Goal: Transaction & Acquisition: Purchase product/service

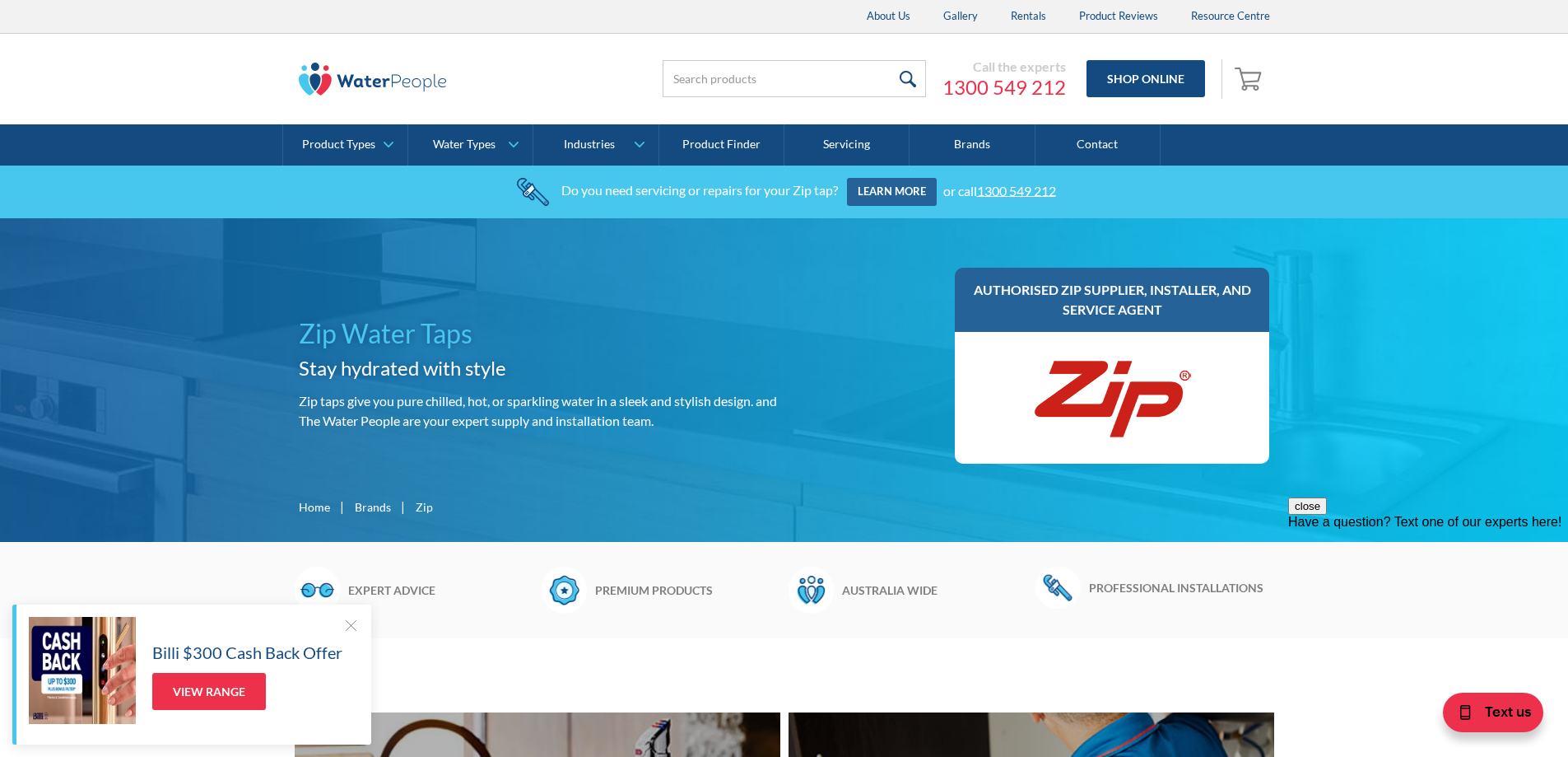
click at [1053, 393] on img at bounding box center [1111, 397] width 165 height 99
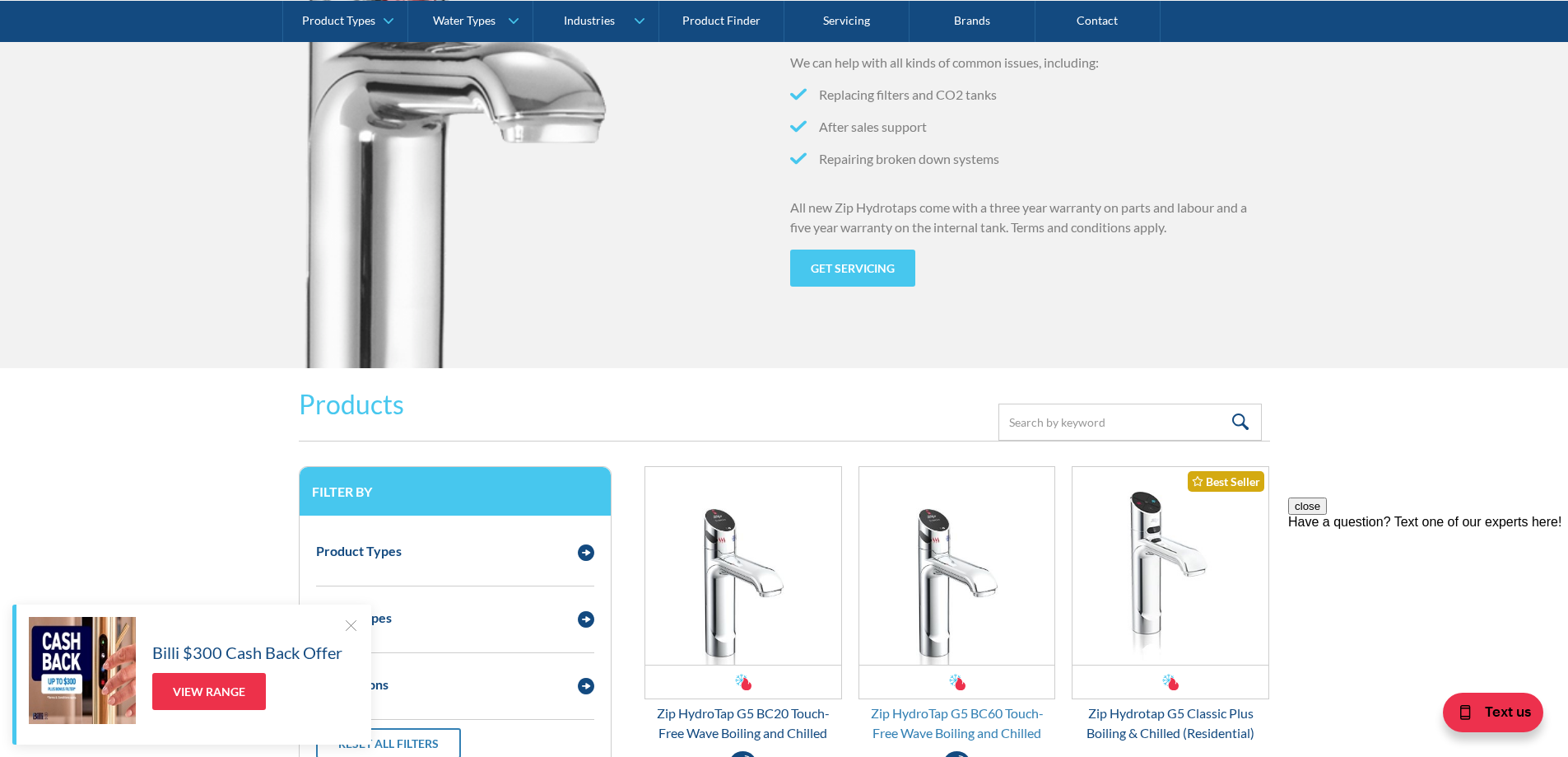
scroll to position [2140, 0]
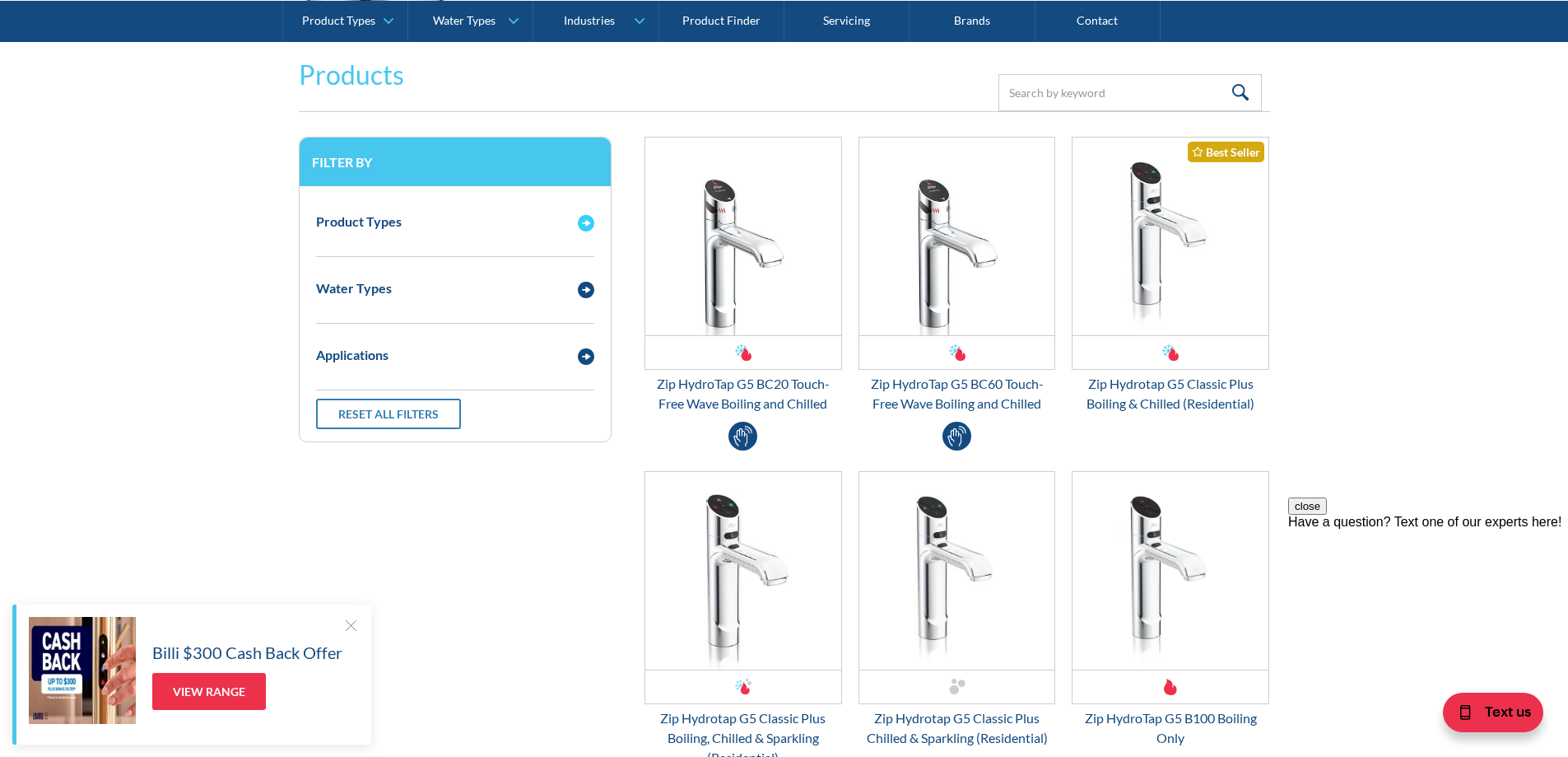
click at [587, 222] on img "Email Form 3" at bounding box center [587, 223] width 17 height 17
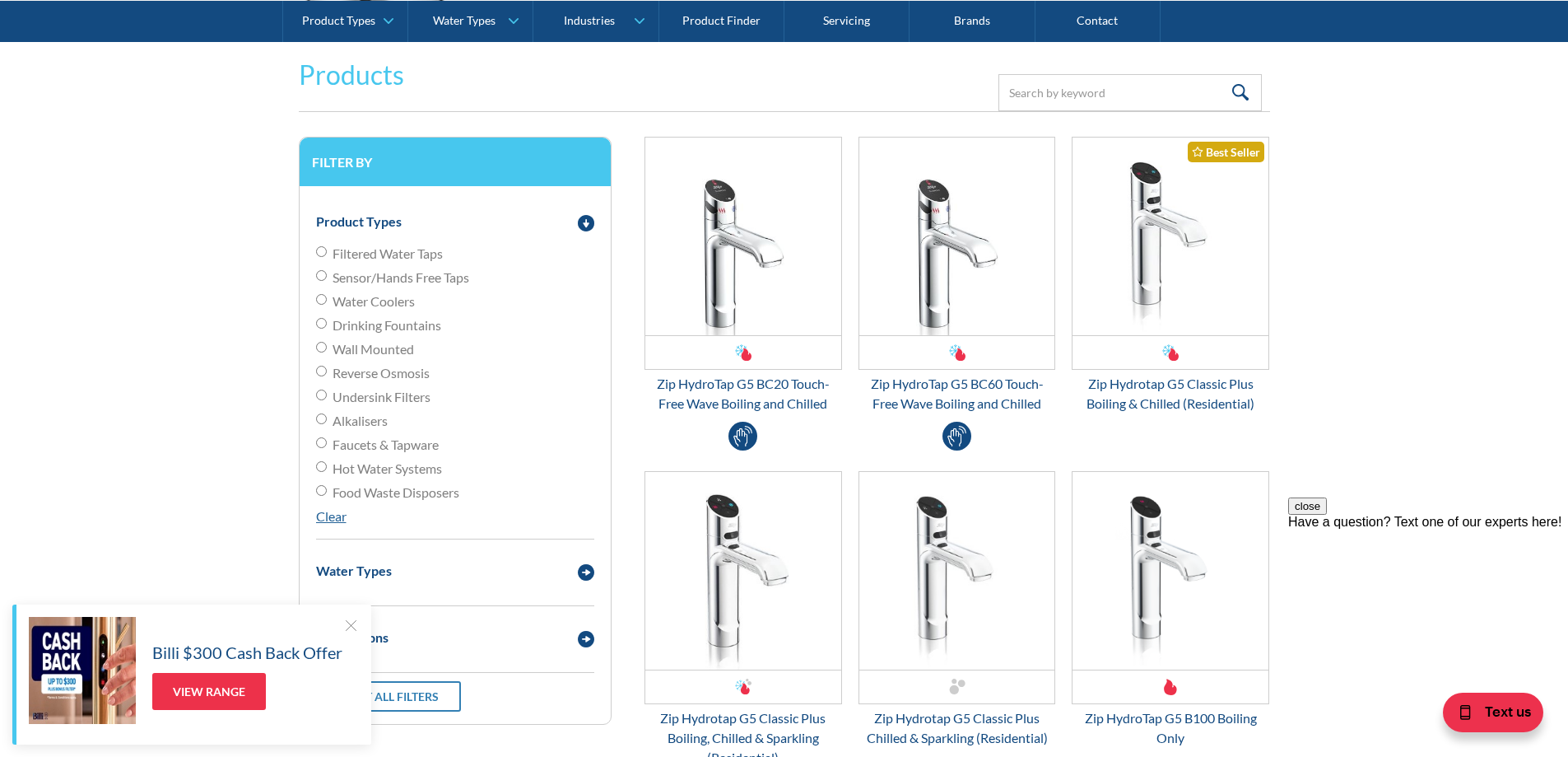
scroll to position [2305, 0]
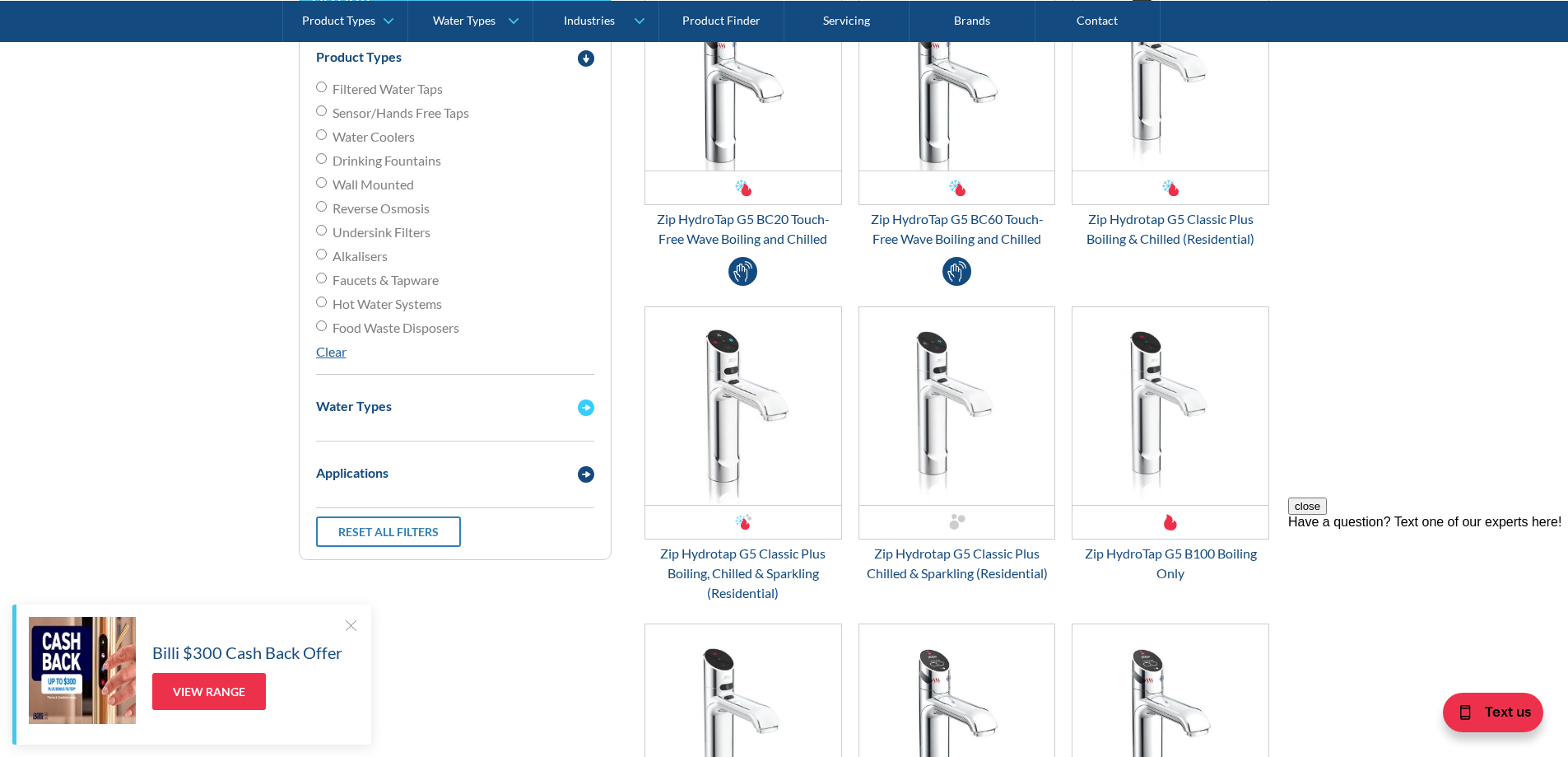
click at [457, 411] on div "Water Types" at bounding box center [438, 405] width 261 height 21
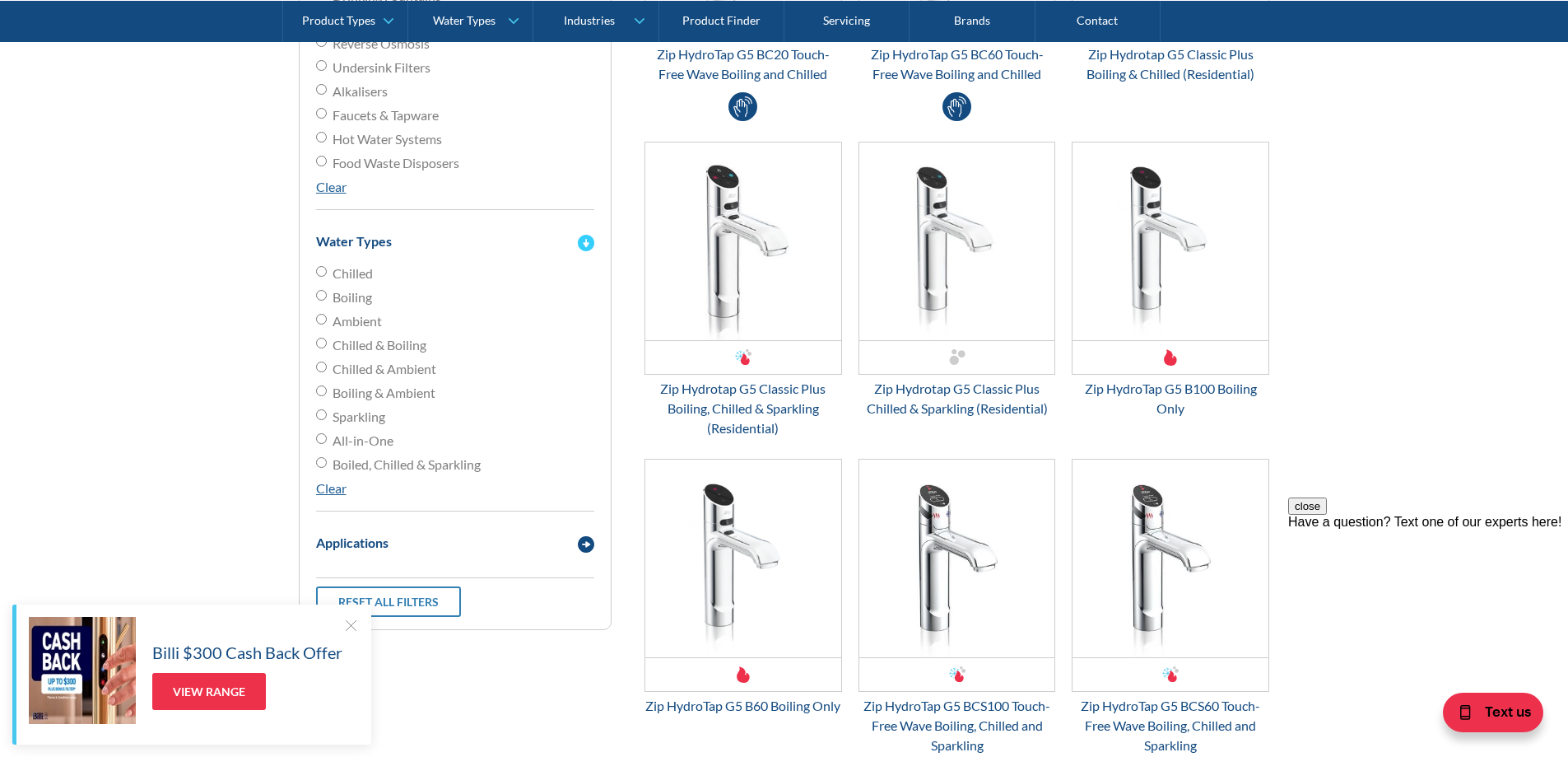
scroll to position [2634, 0]
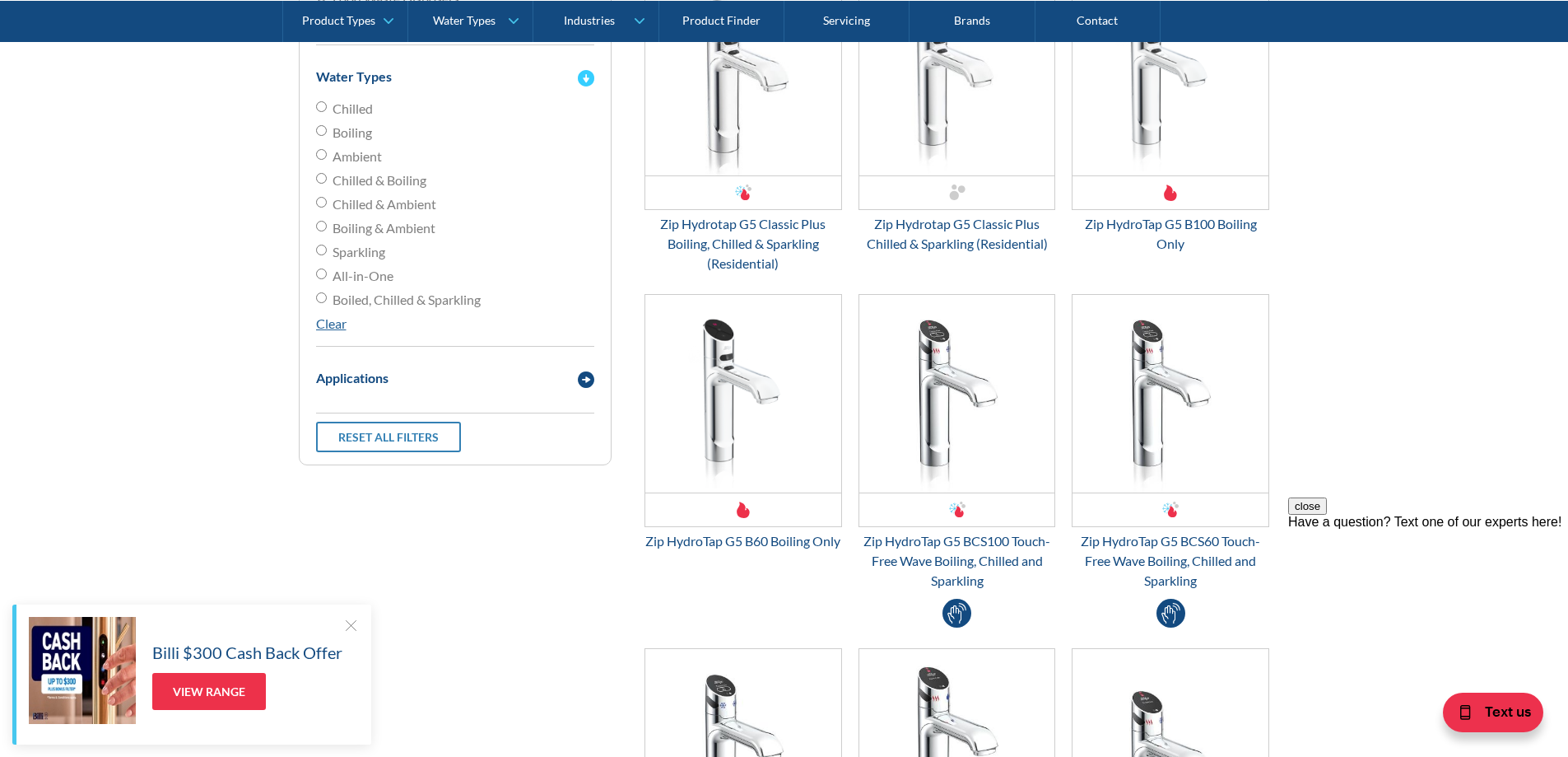
click at [439, 383] on div "Applications" at bounding box center [438, 377] width 261 height 21
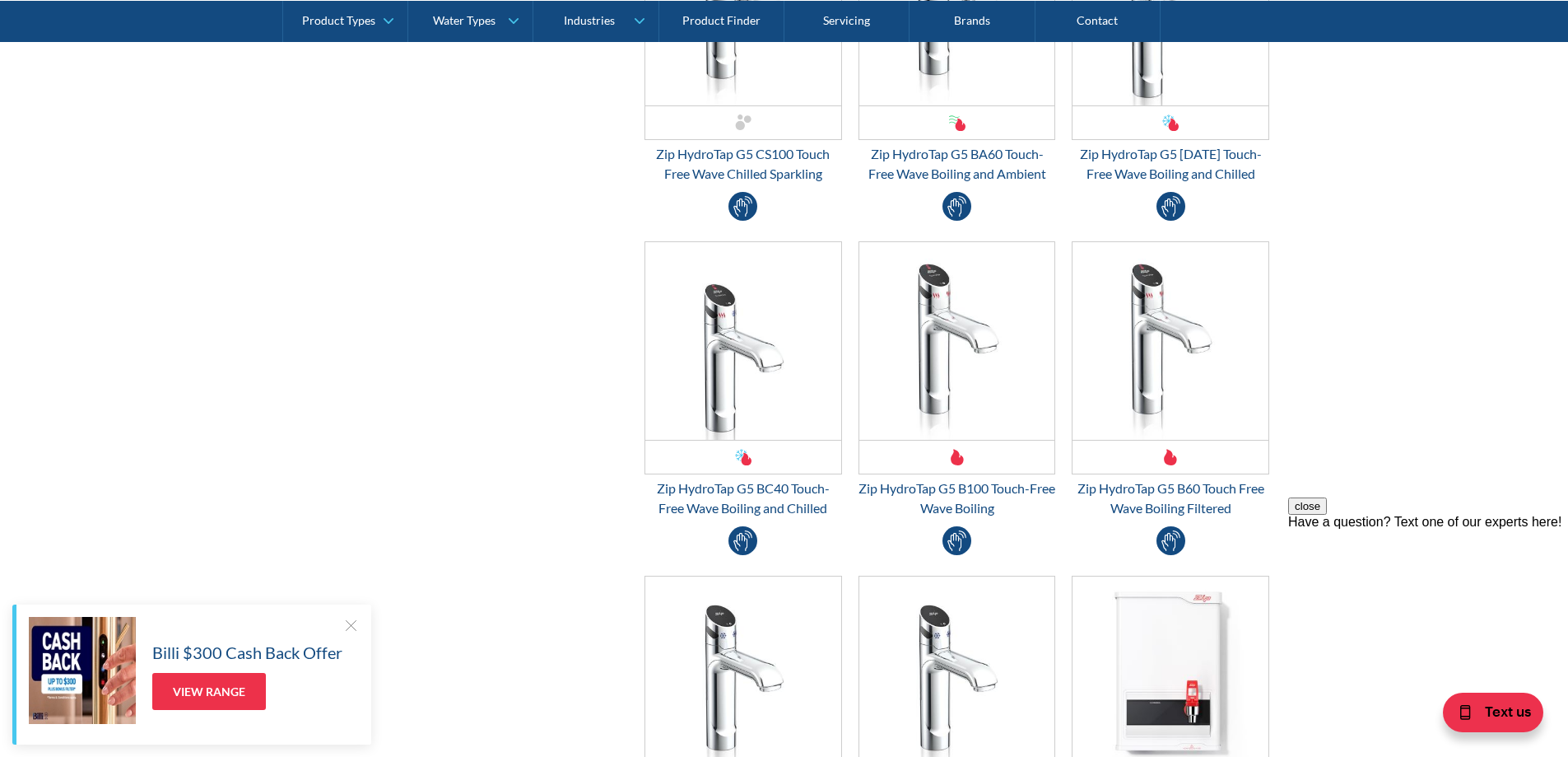
scroll to position [3951, 0]
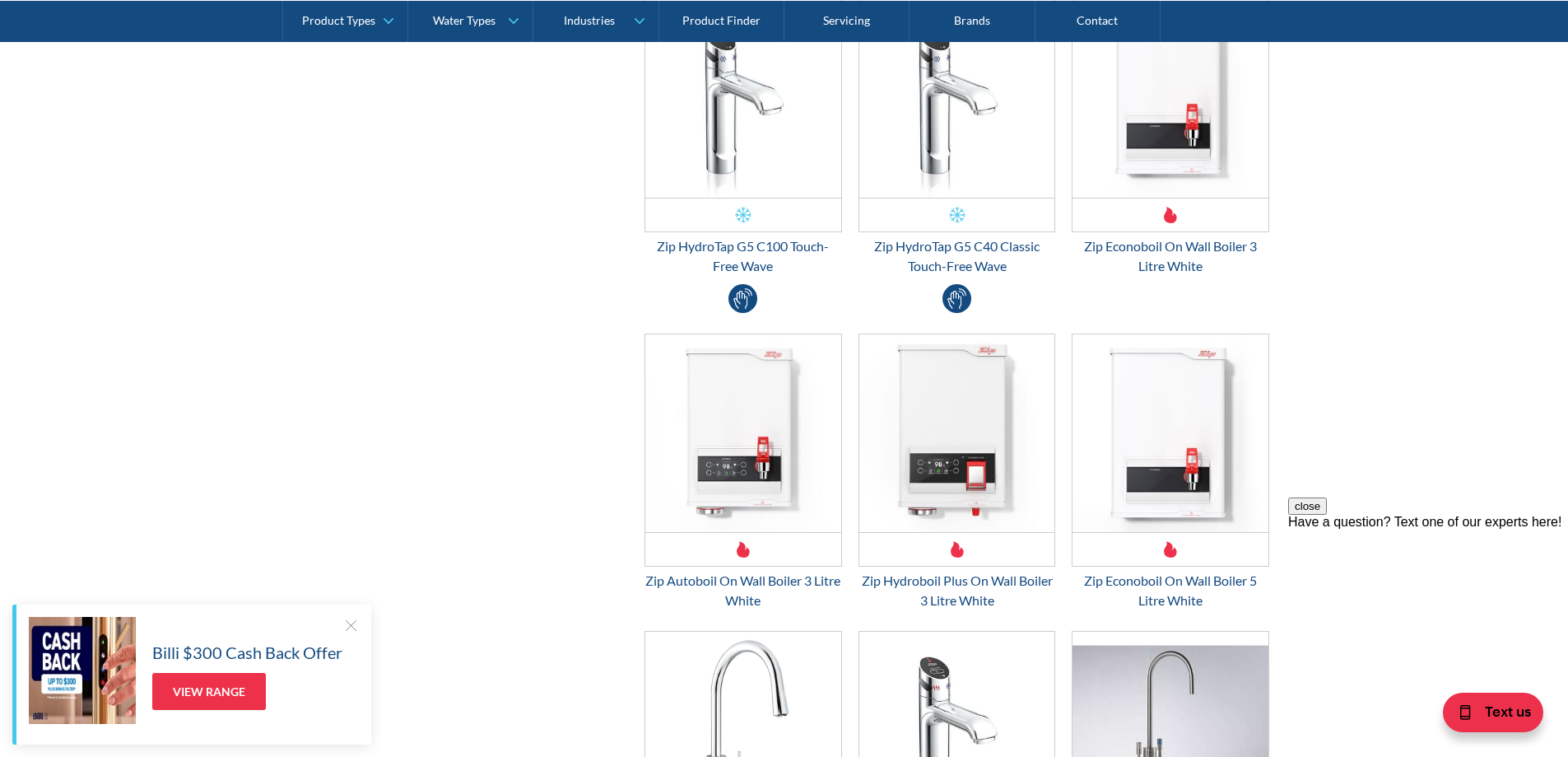
click at [349, 629] on div at bounding box center [351, 625] width 17 height 17
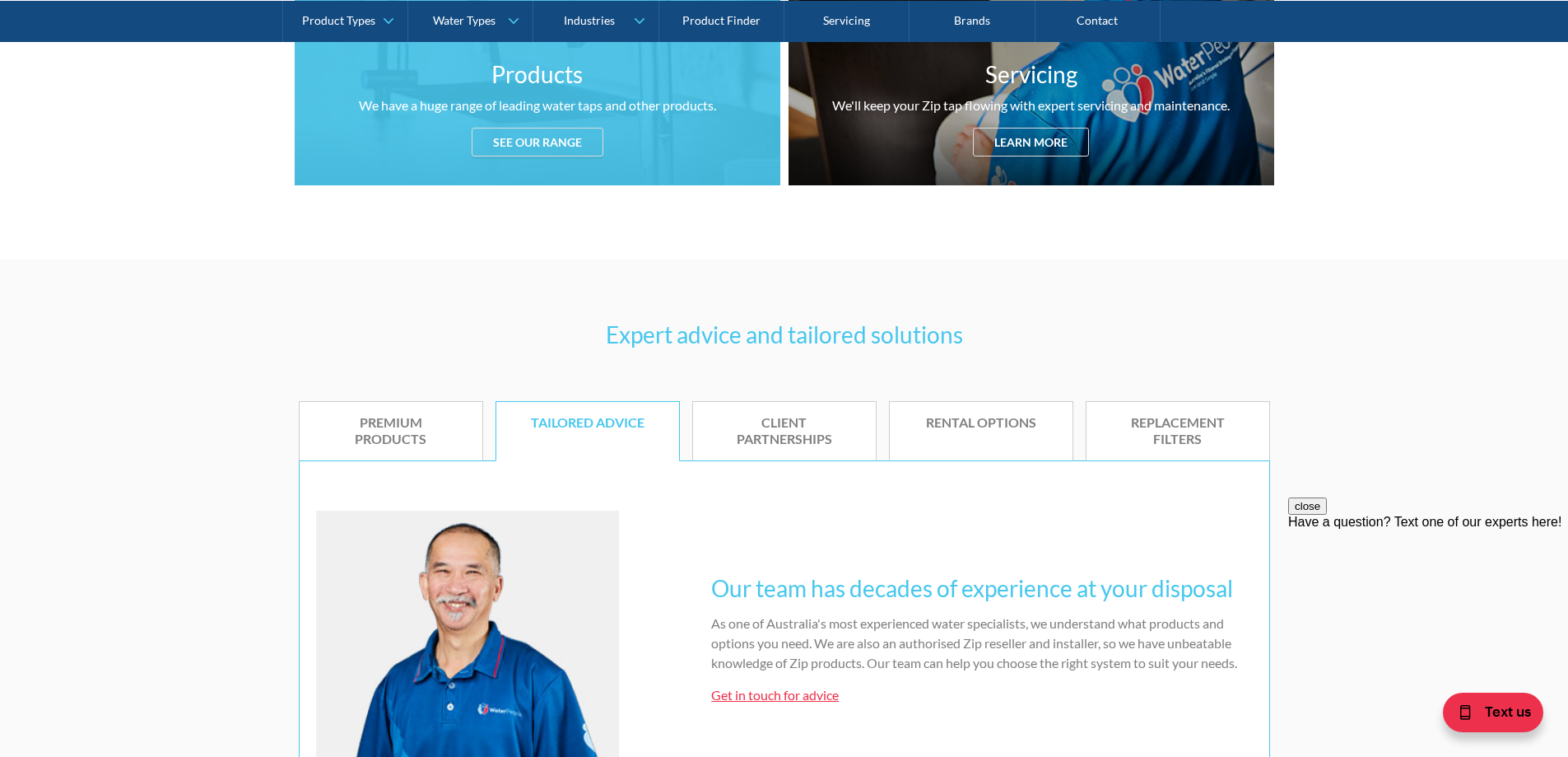
scroll to position [329, 0]
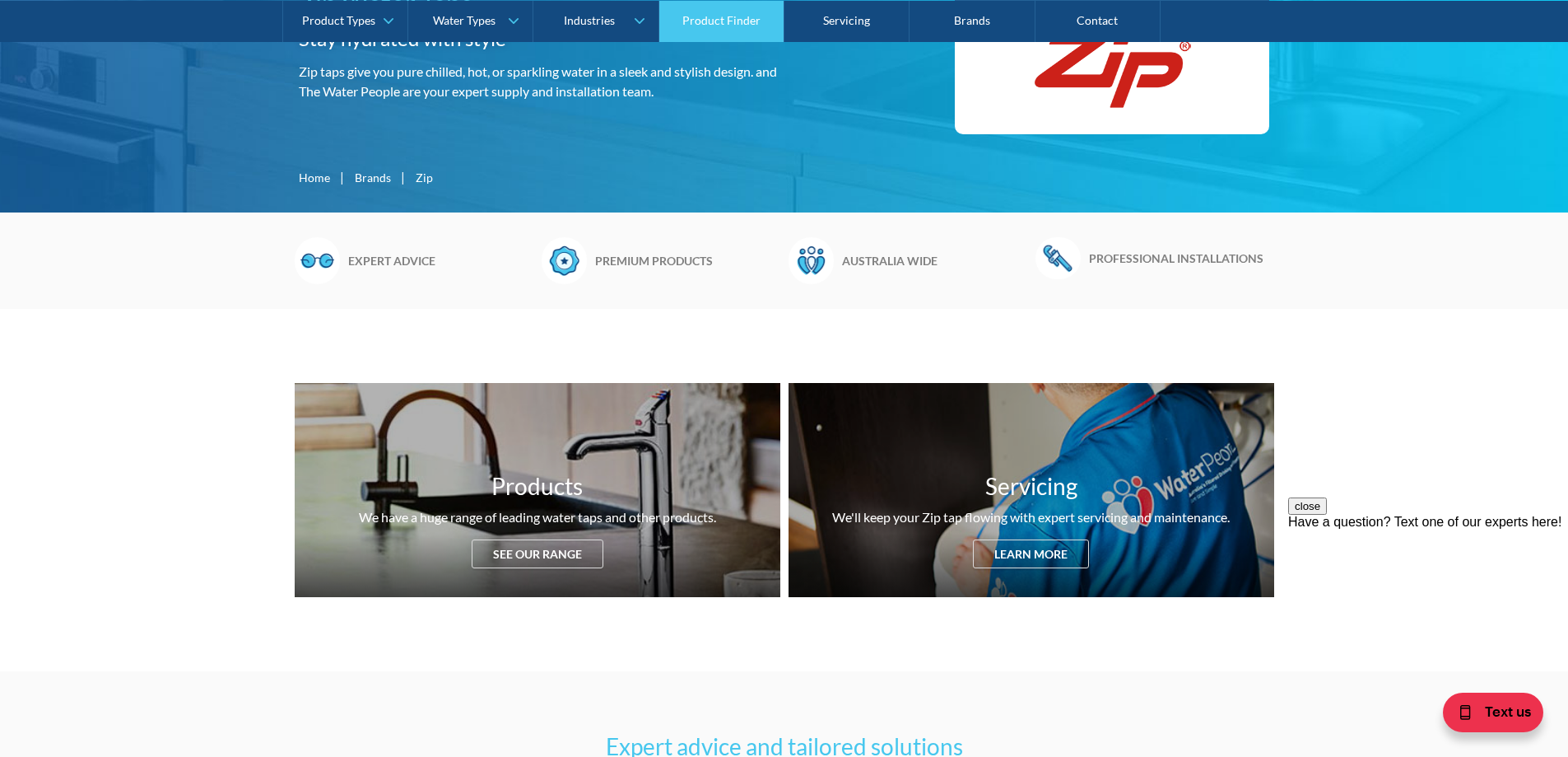
click at [728, 20] on link "Product Finder" at bounding box center [721, 21] width 125 height 41
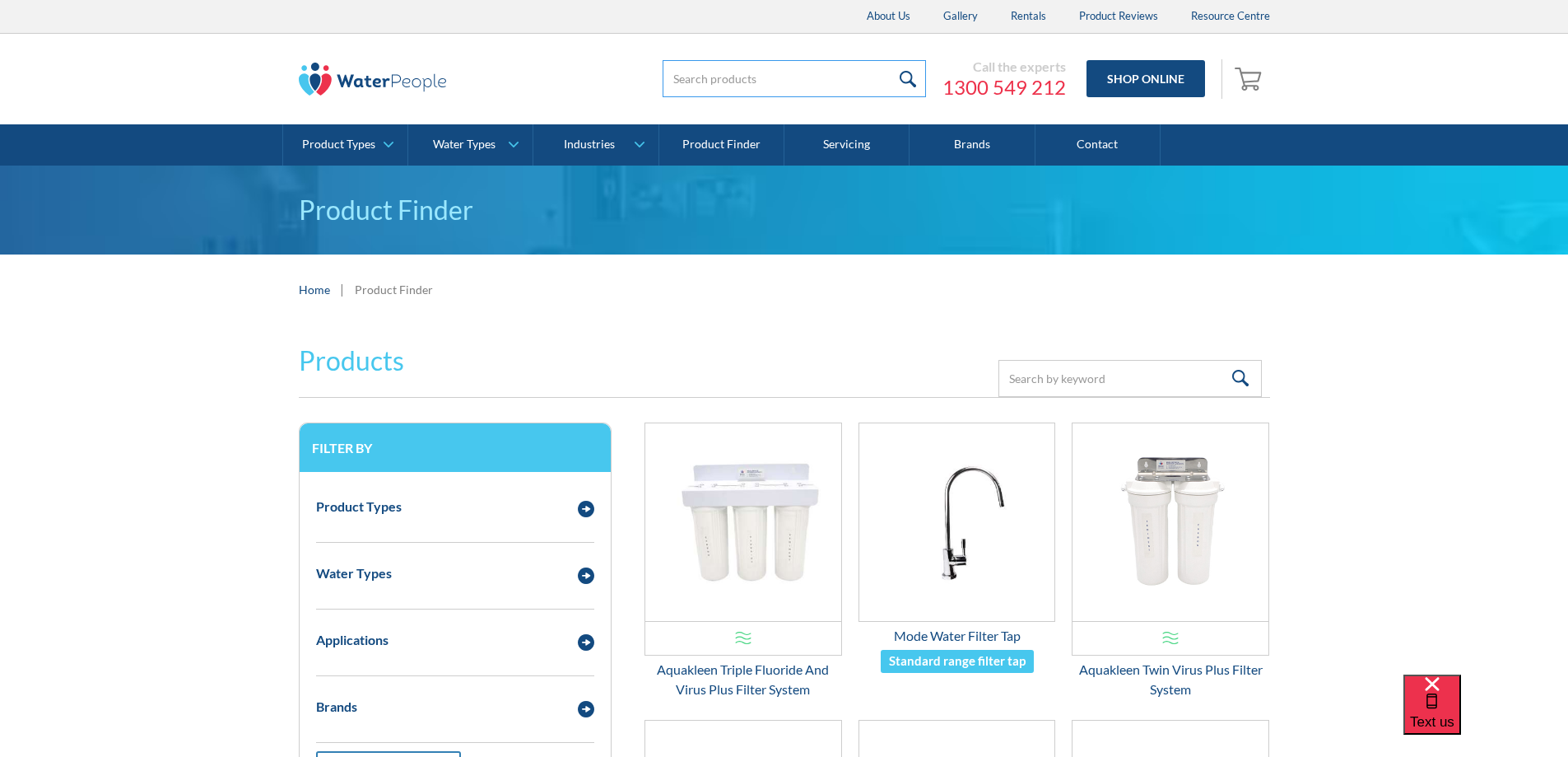
drag, startPoint x: 0, startPoint y: 0, endPoint x: 683, endPoint y: 74, distance: 687.0
click at [683, 74] on input "search" at bounding box center [794, 78] width 263 height 37
click at [750, 87] on input "search" at bounding box center [794, 78] width 263 height 37
type input "93701"
click at [890, 60] on input "submit" at bounding box center [908, 78] width 36 height 37
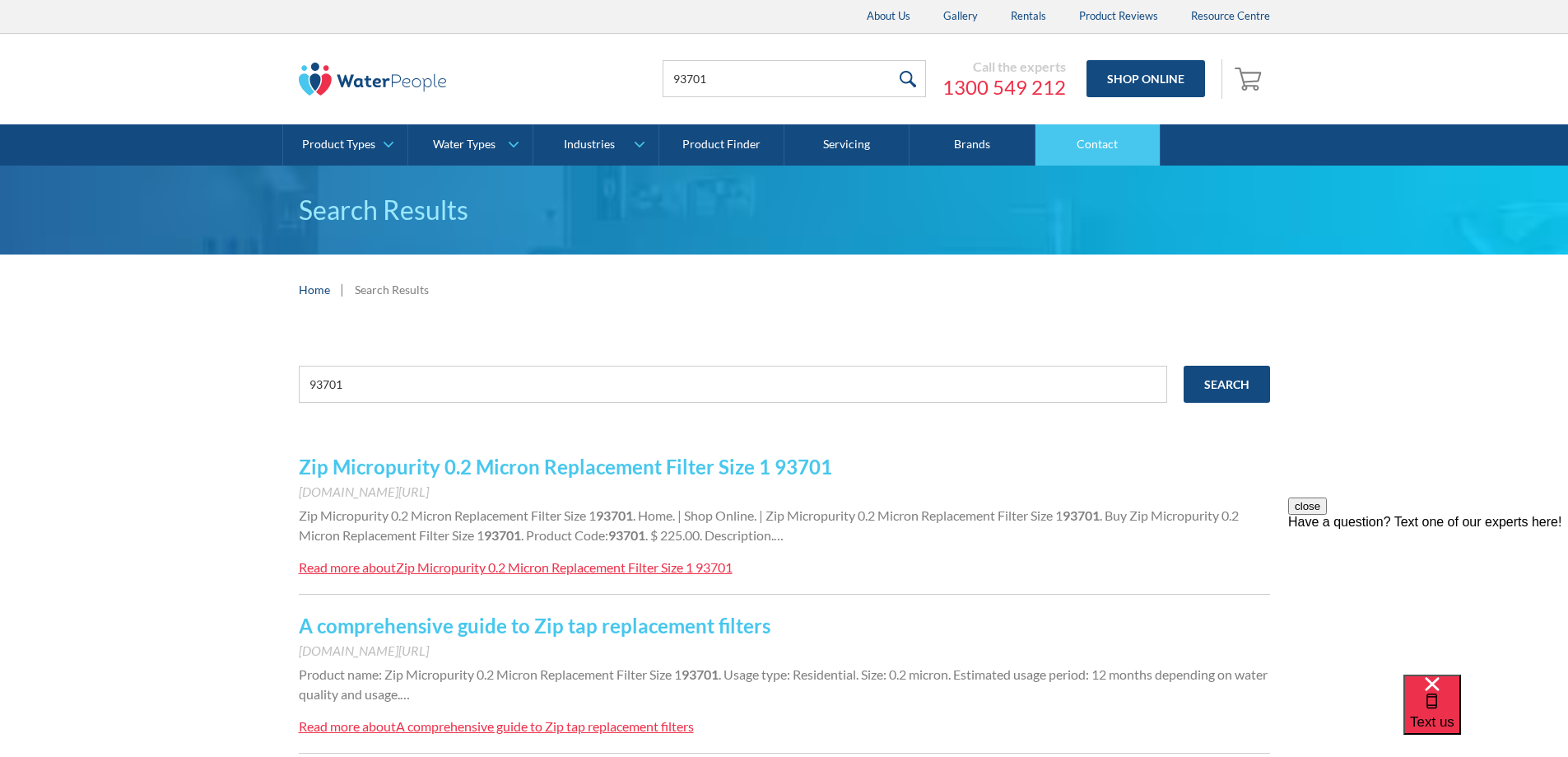
click at [1111, 136] on link "Contact" at bounding box center [1097, 145] width 125 height 41
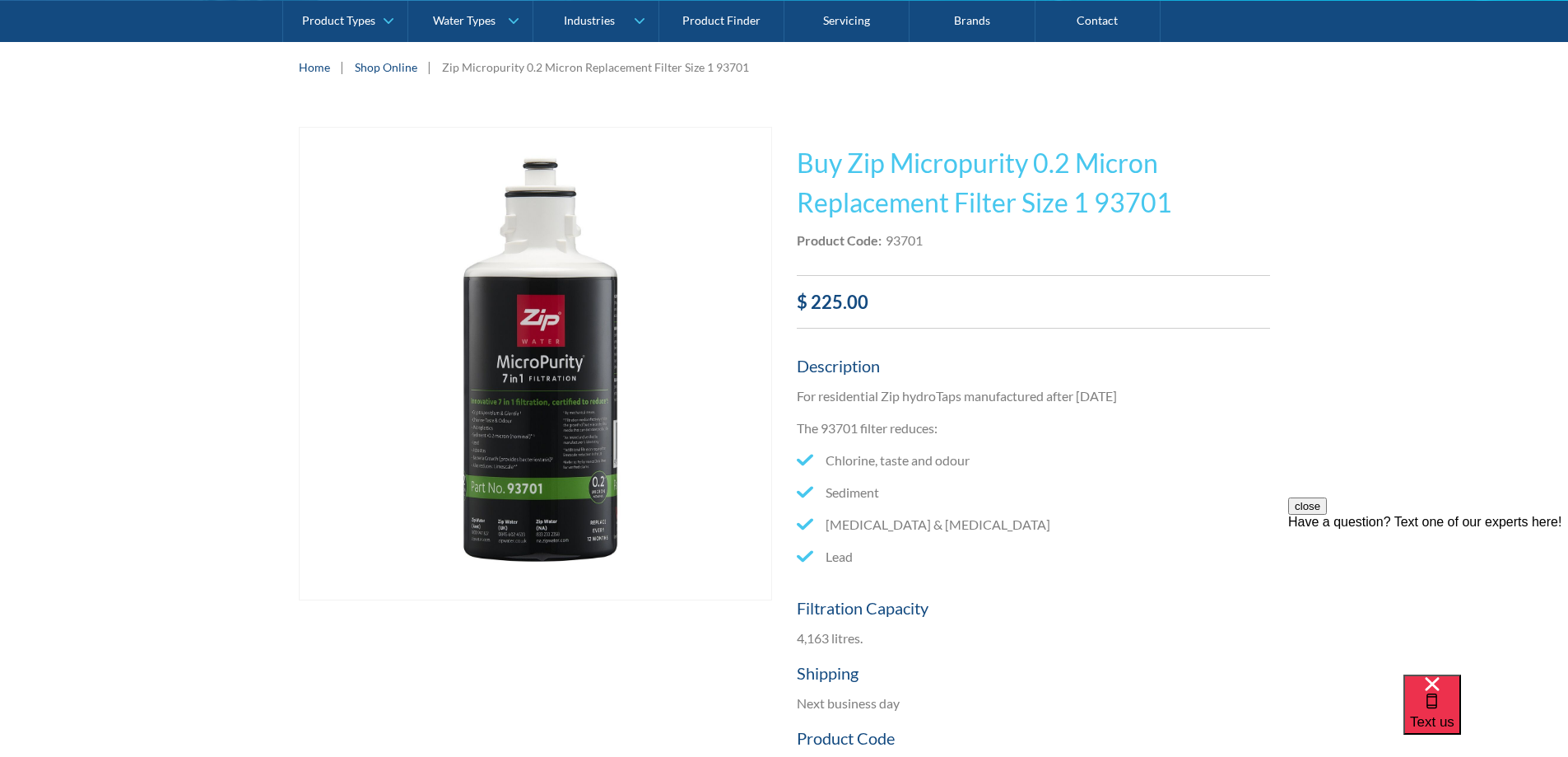
click at [542, 425] on img "open lightbox" at bounding box center [536, 364] width 472 height 472
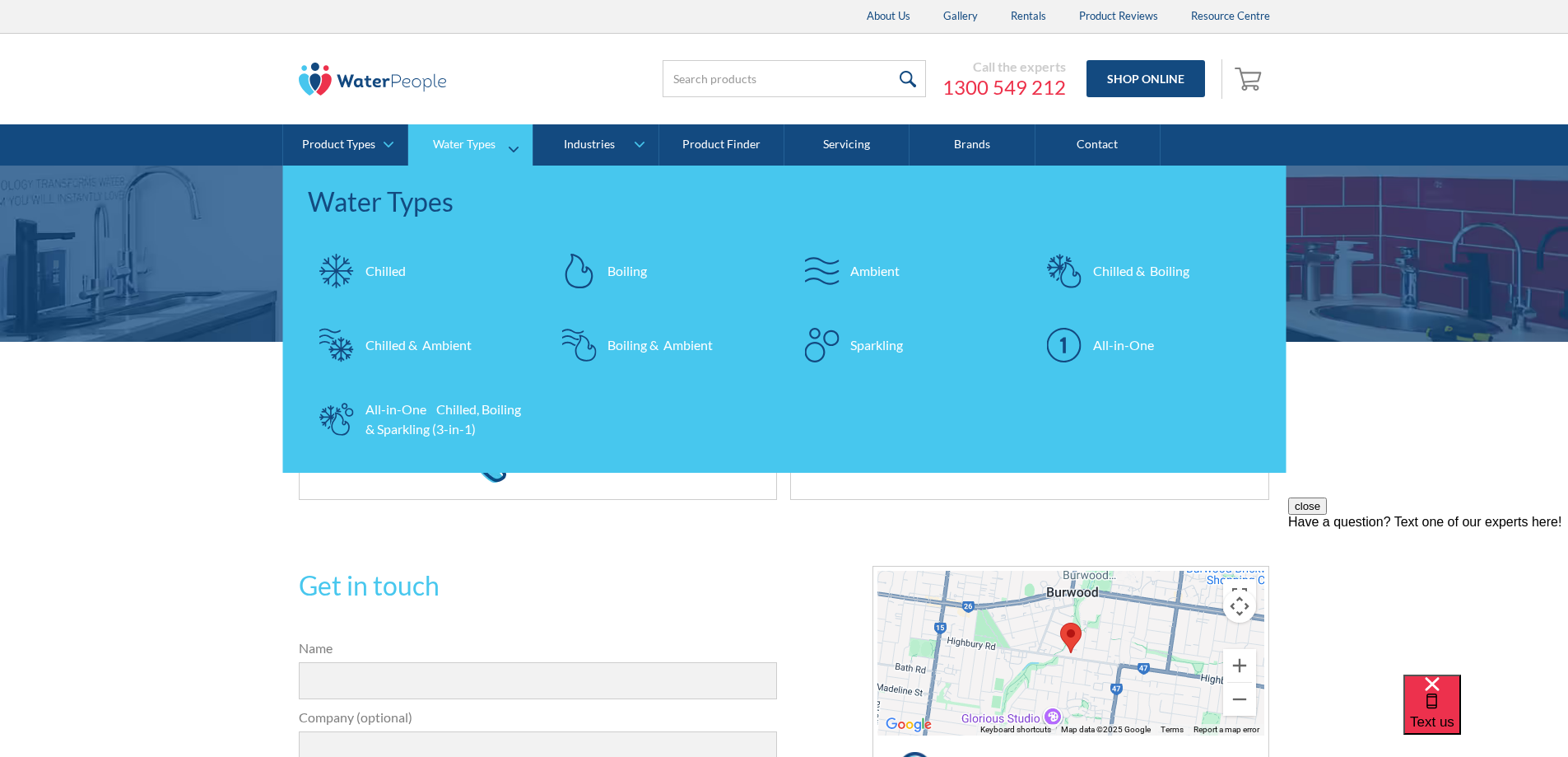
click at [518, 139] on link "Water Types" at bounding box center [470, 145] width 124 height 41
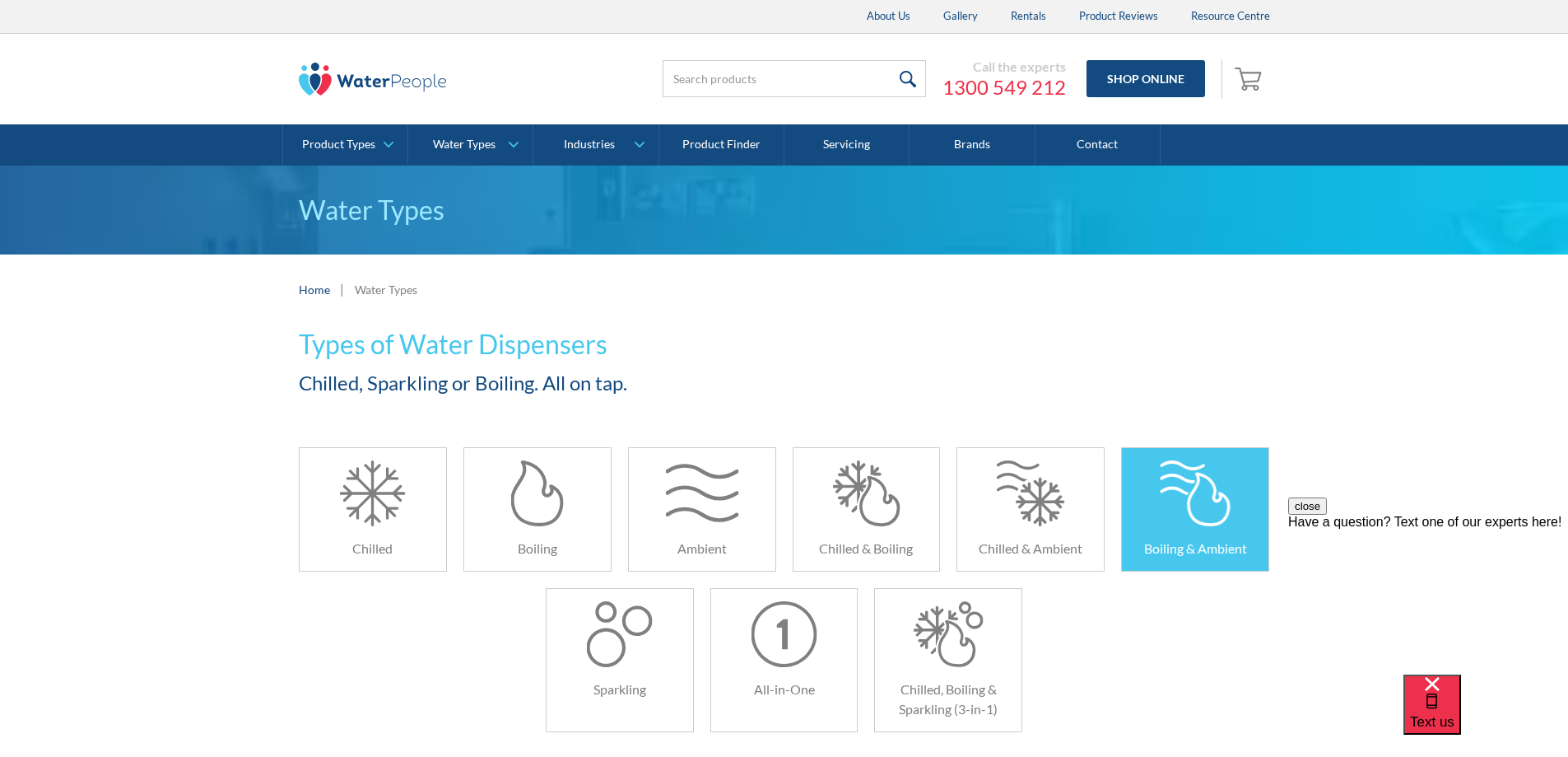
click at [1172, 505] on div at bounding box center [1196, 493] width 73 height 66
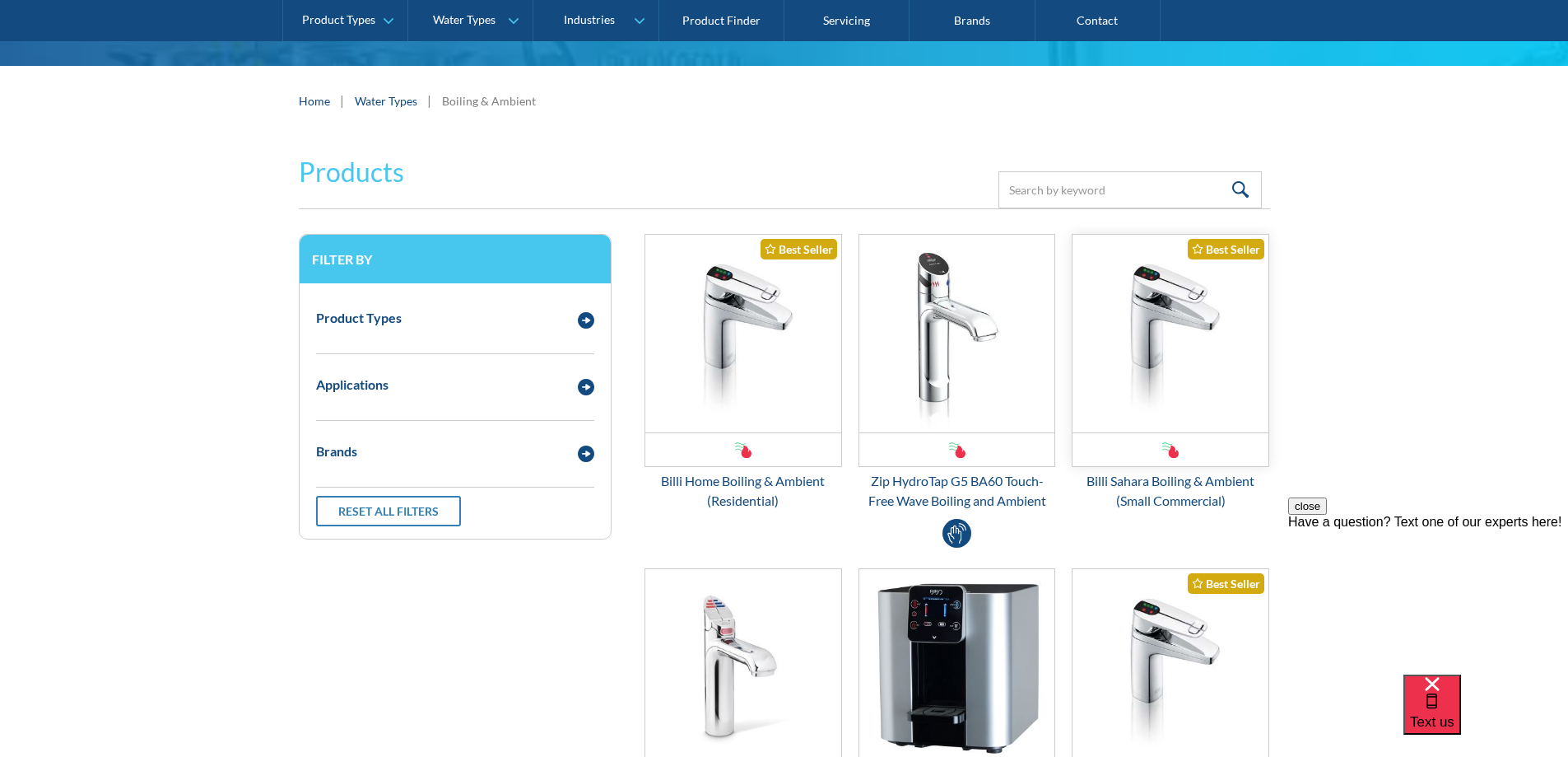
scroll to position [329, 0]
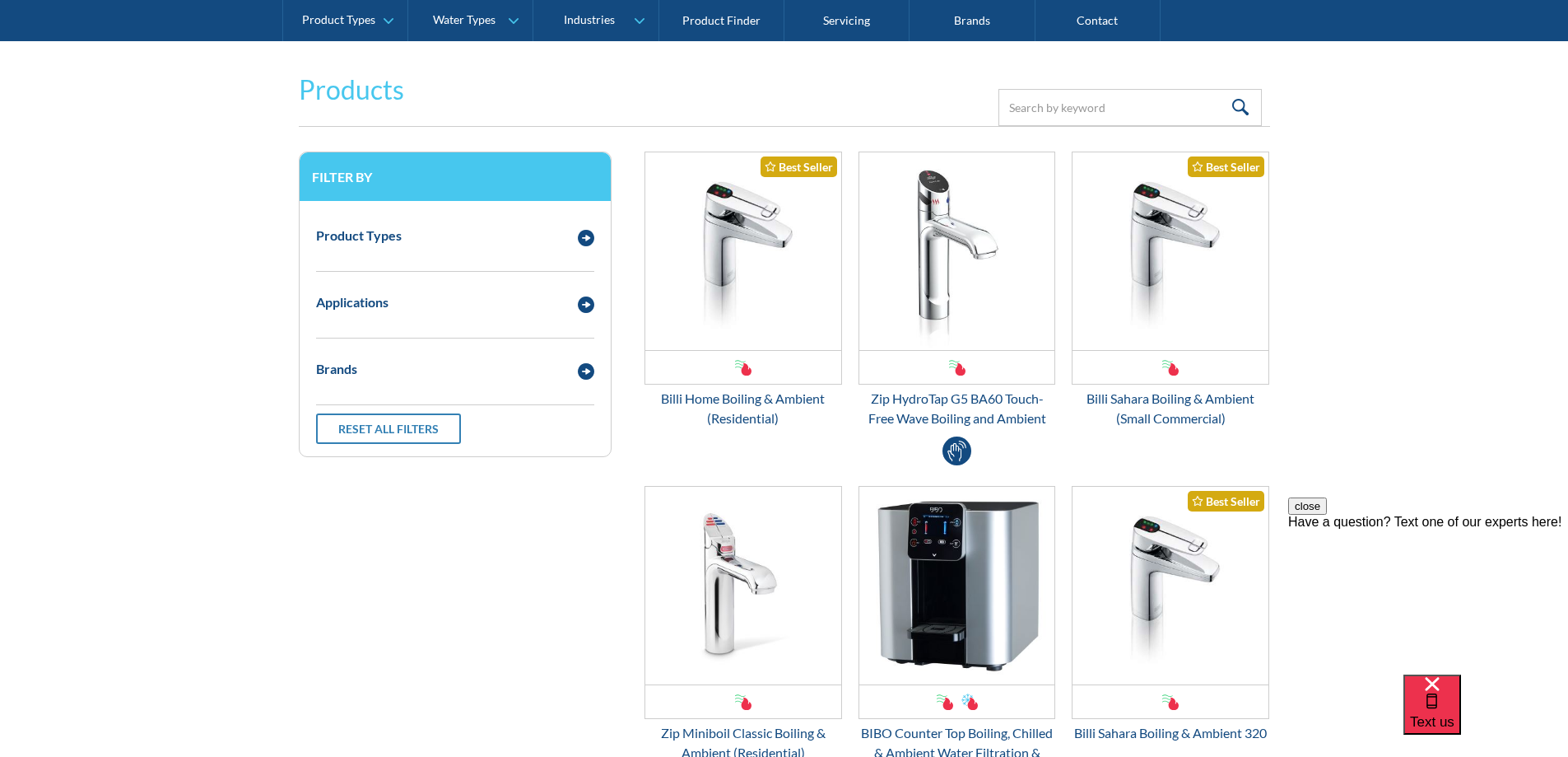
drag, startPoint x: 262, startPoint y: 165, endPoint x: 229, endPoint y: 167, distance: 33.1
drag, startPoint x: 229, startPoint y: 167, endPoint x: 1404, endPoint y: 397, distance: 1197.3
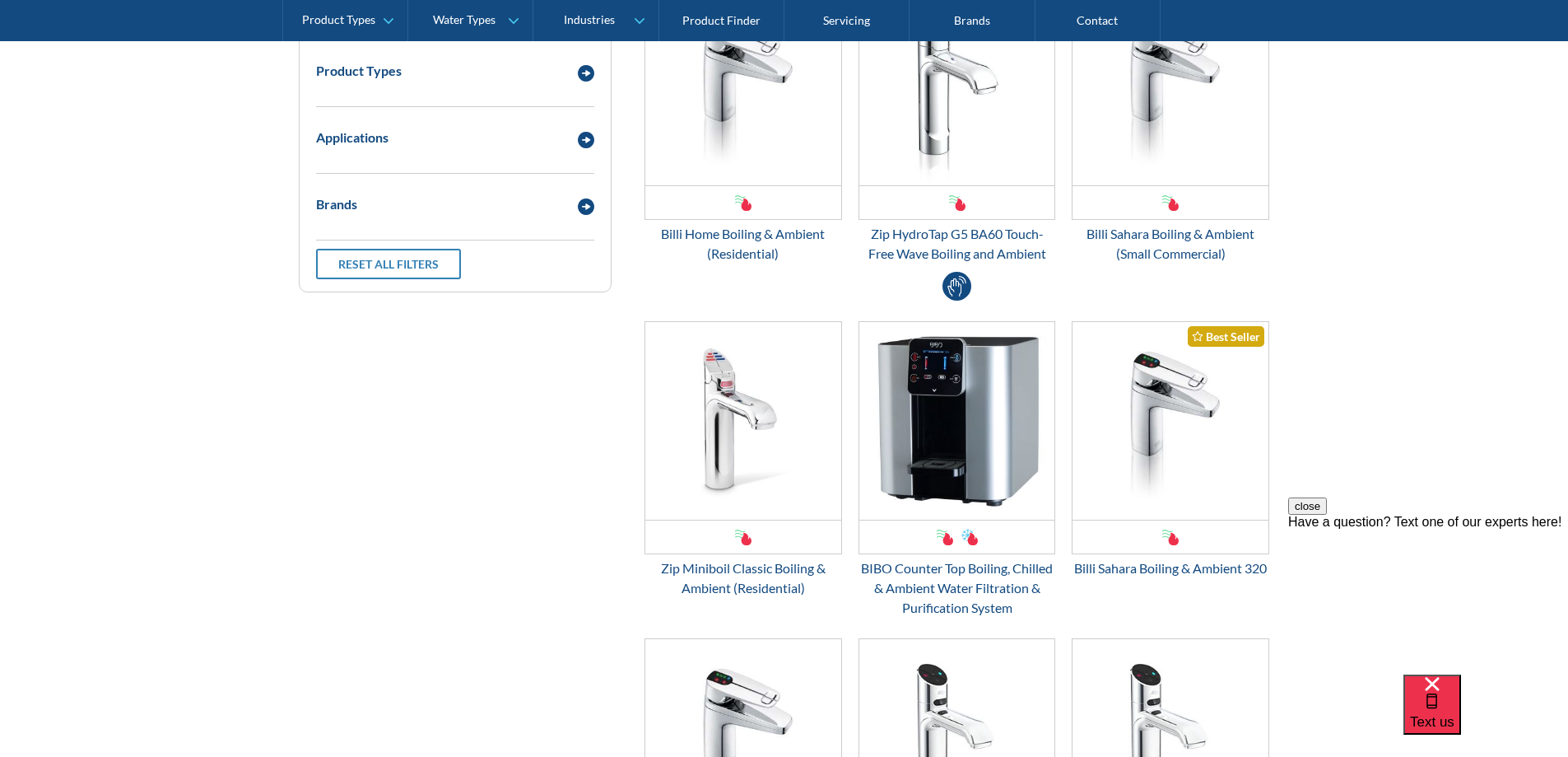
scroll to position [83, 0]
